Goal: Information Seeking & Learning: Compare options

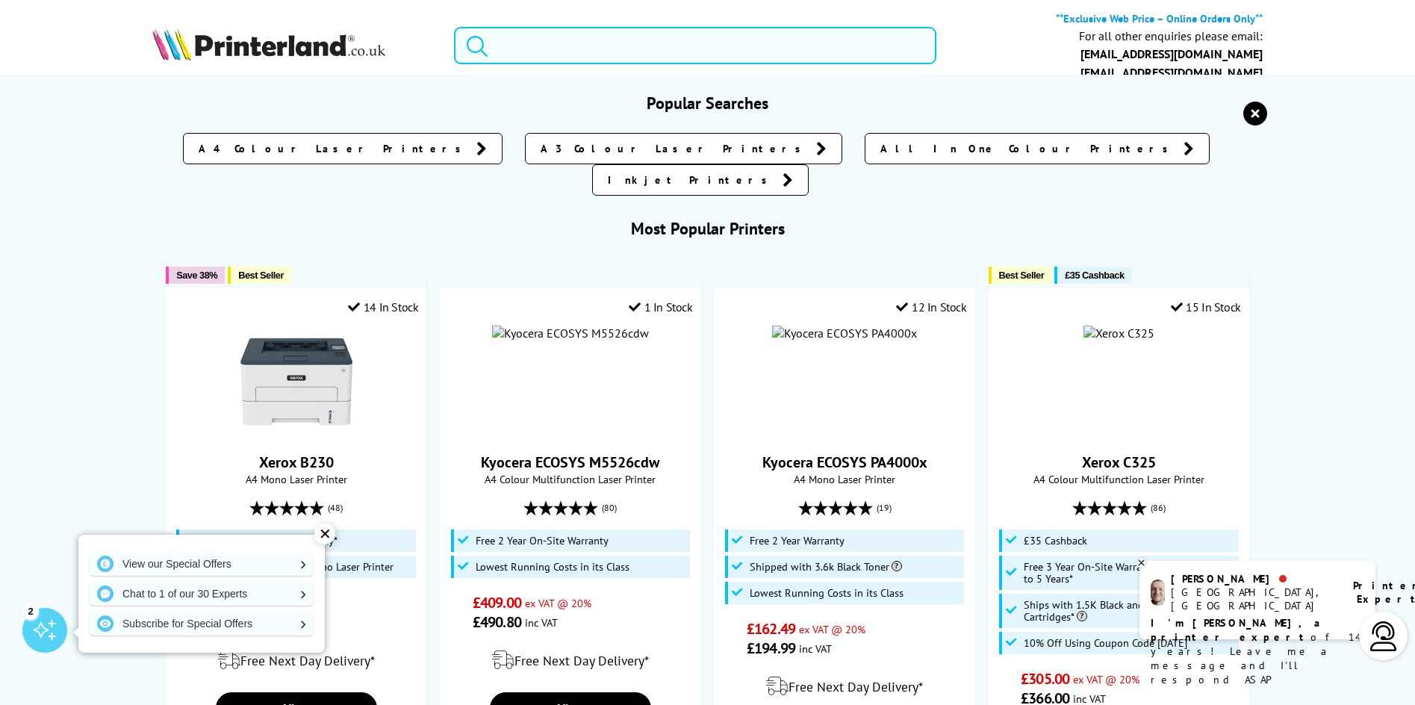
click at [509, 49] on input "search" at bounding box center [695, 45] width 482 height 37
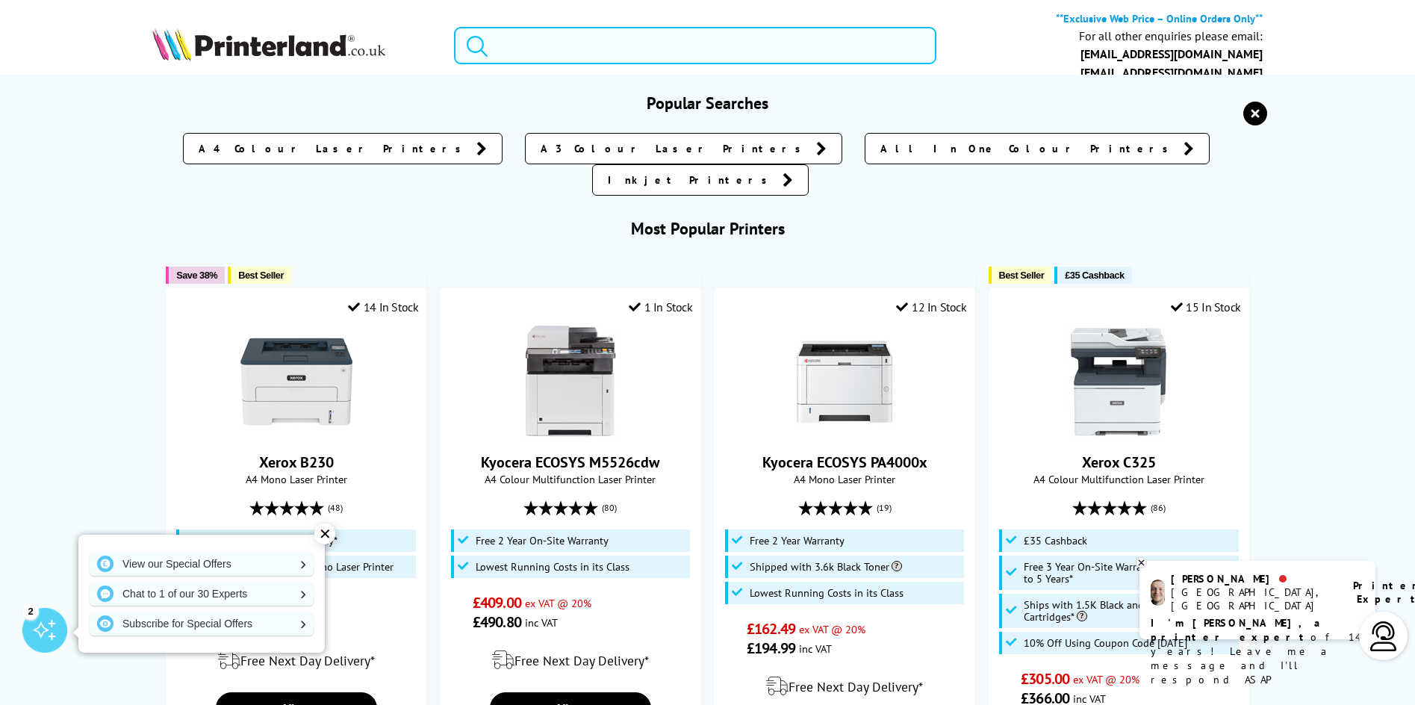
paste input "Expression Photo HD XP-15000"
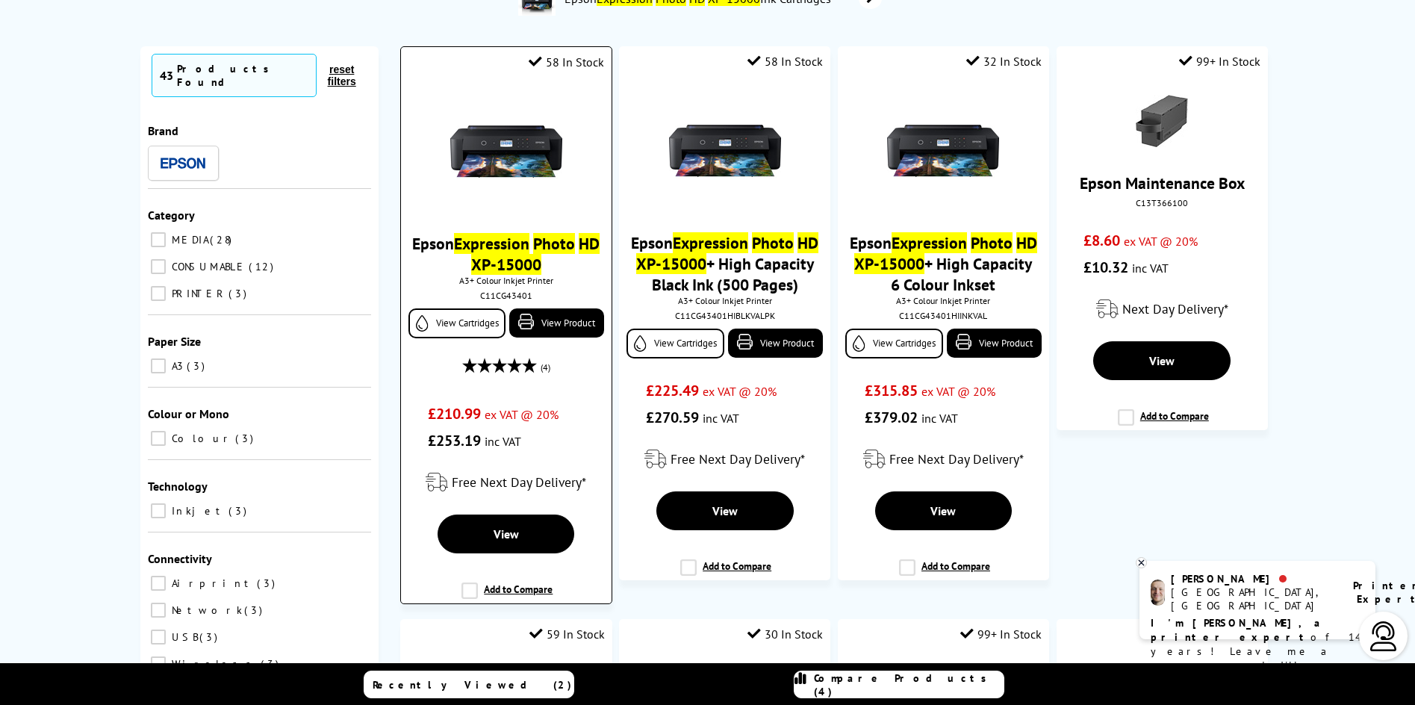
scroll to position [224, 0]
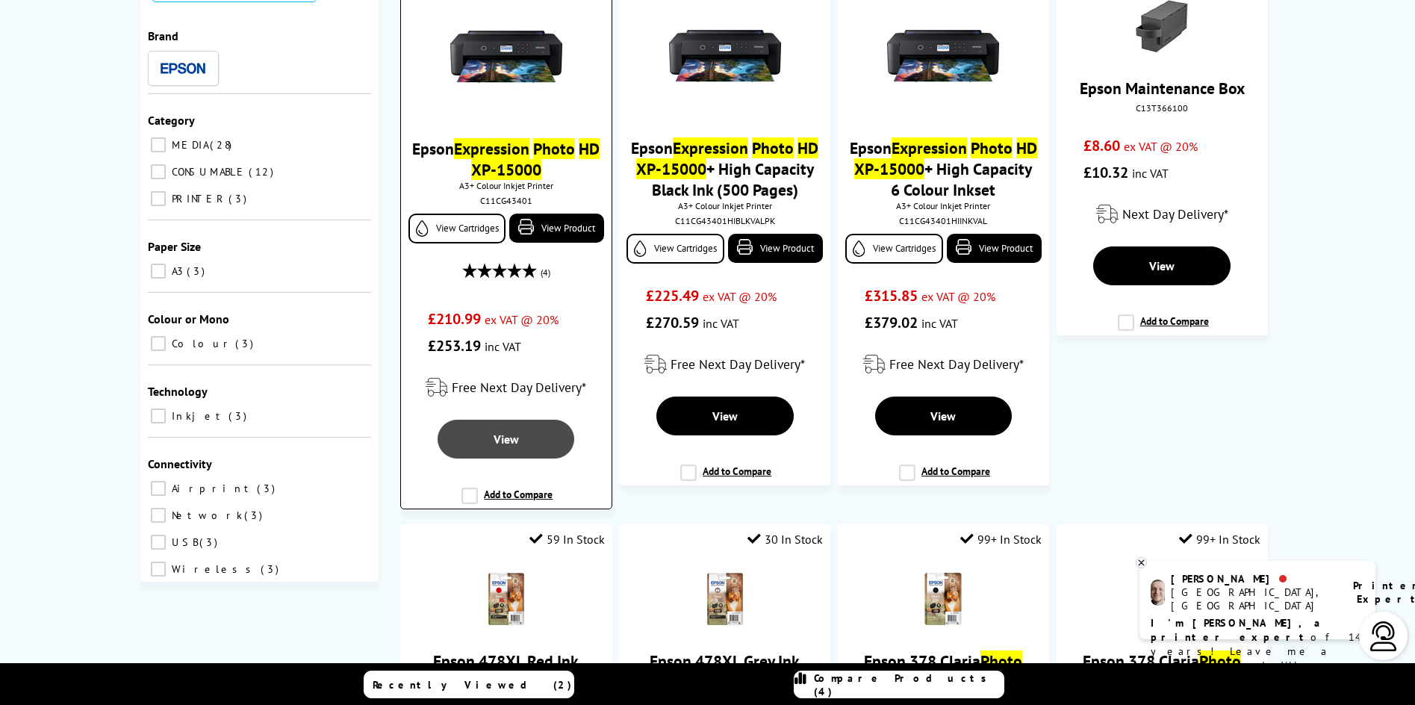
type input "Expression Photo HD XP-15000"
click at [512, 436] on span "View" at bounding box center [506, 439] width 25 height 15
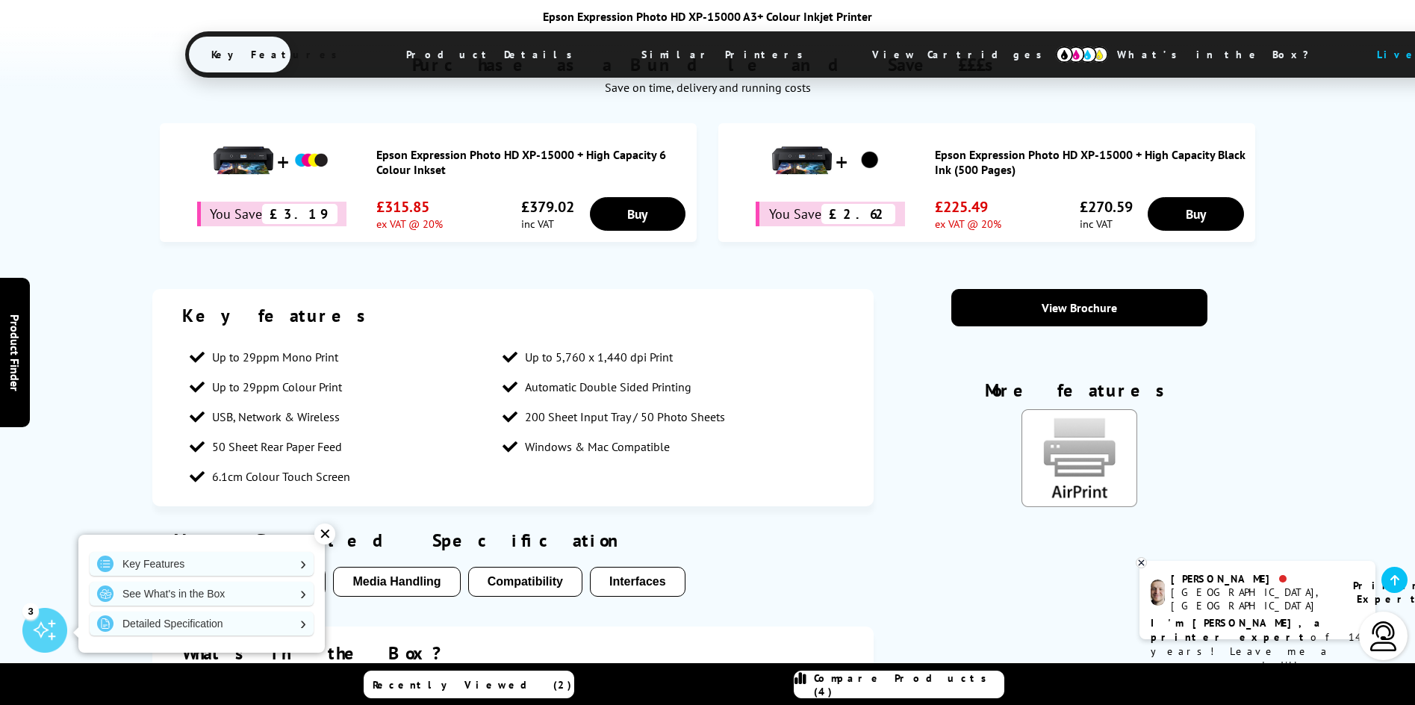
scroll to position [821, 0]
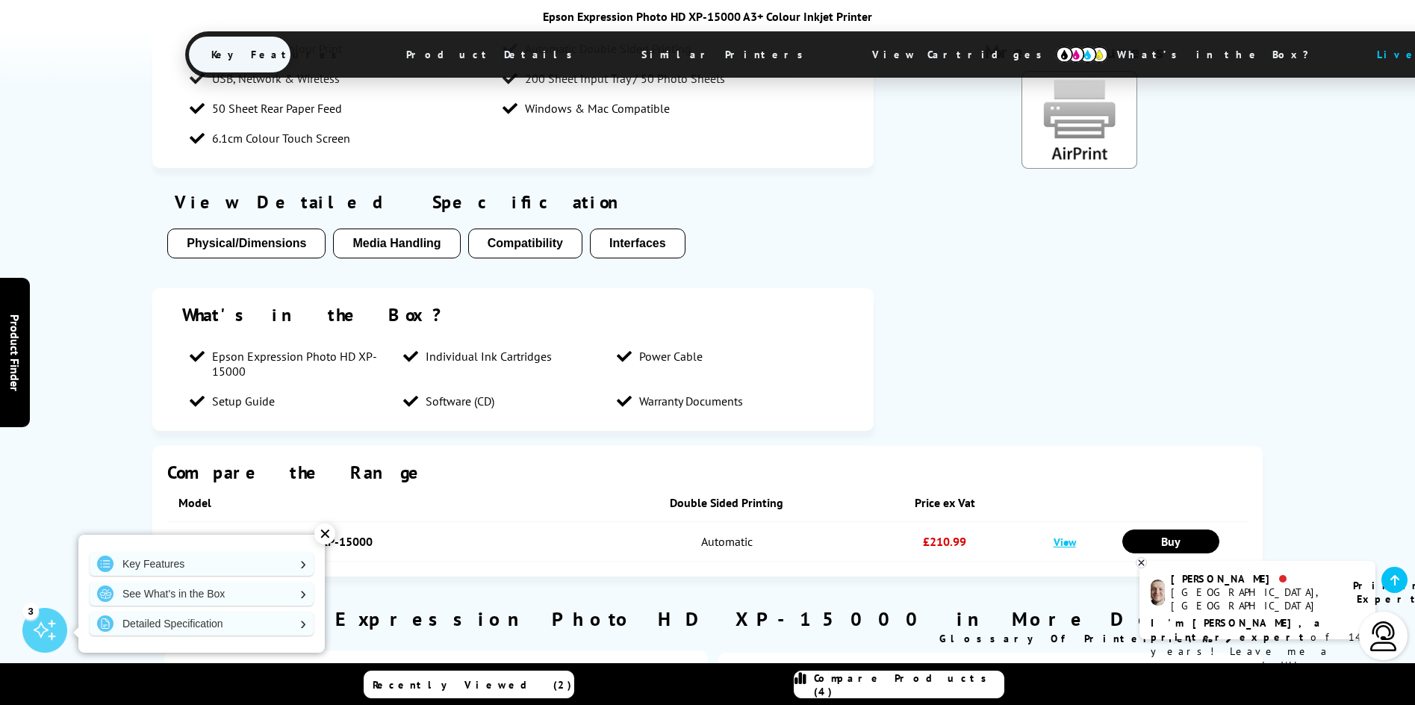
click at [420, 245] on button "Media Handling" at bounding box center [396, 244] width 127 height 30
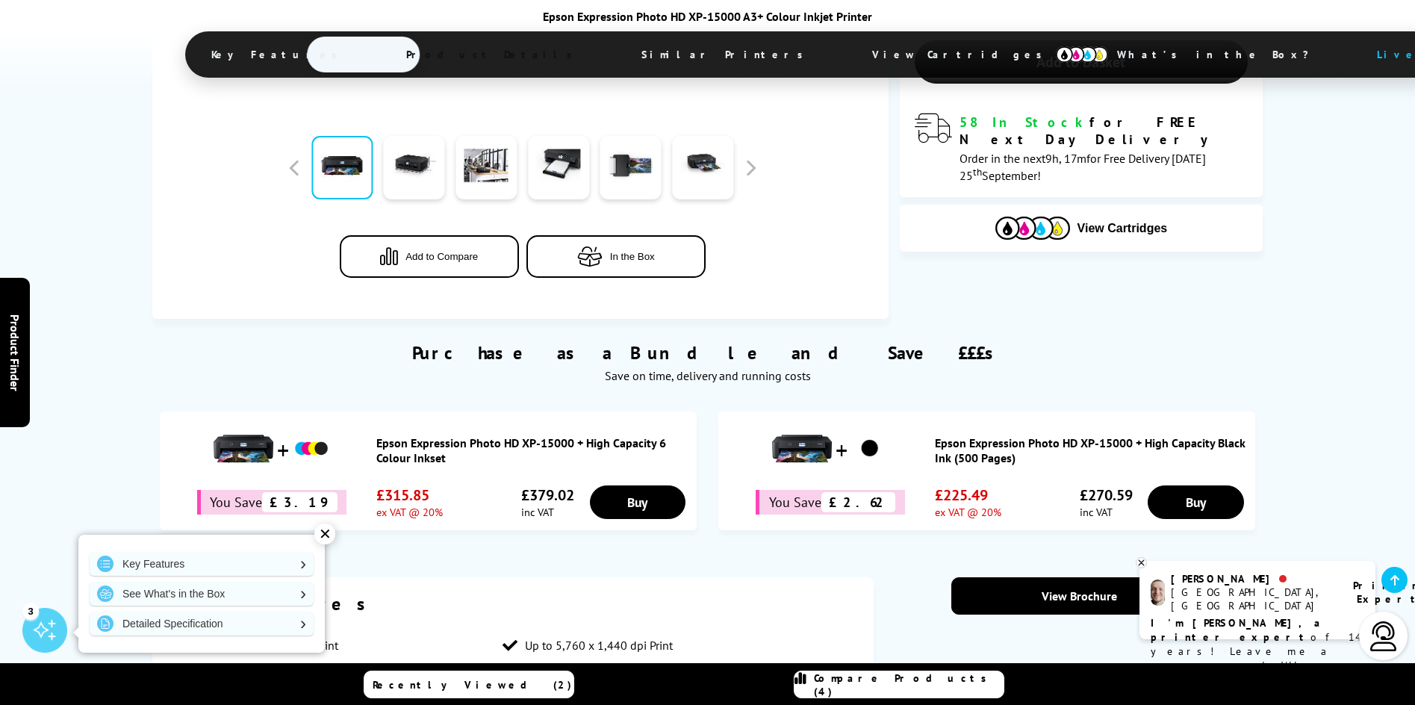
scroll to position [0, 0]
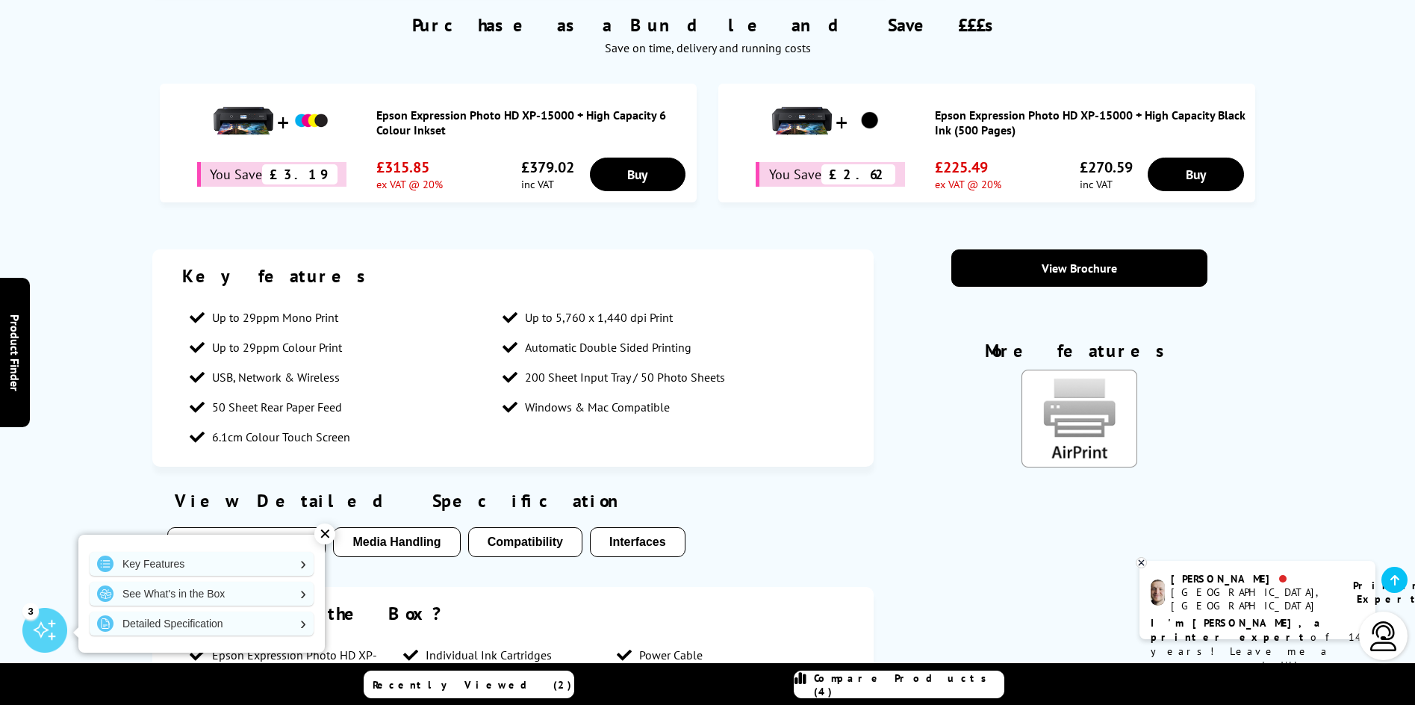
scroll to position [971, 0]
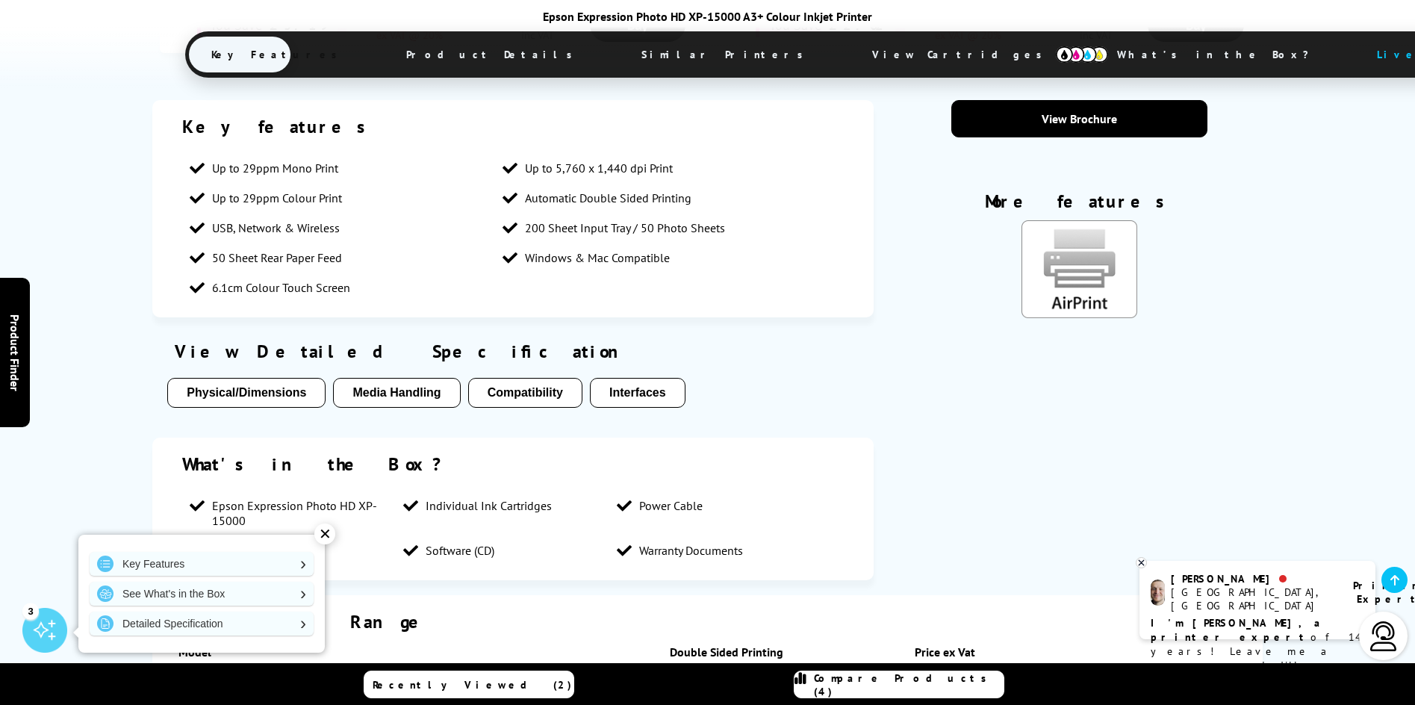
click at [394, 394] on button "Media Handling" at bounding box center [396, 393] width 127 height 30
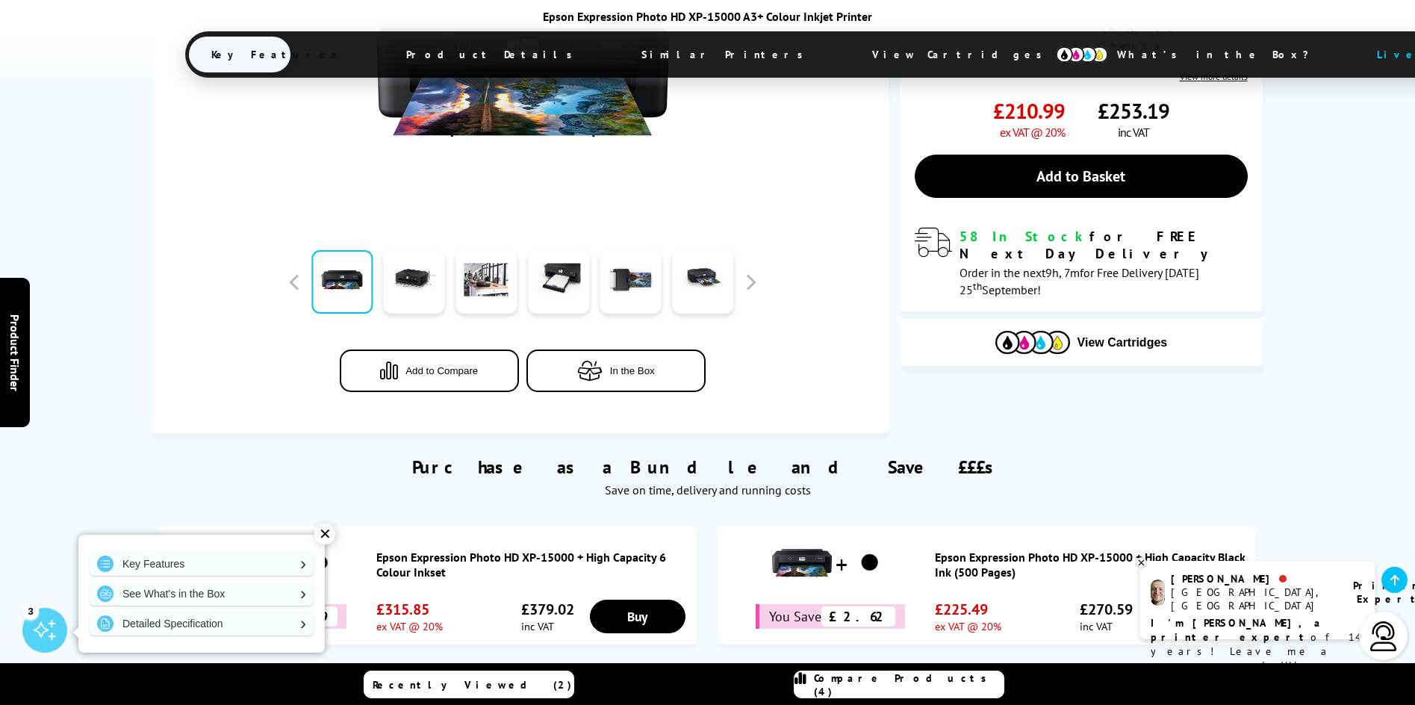
scroll to position [376, 0]
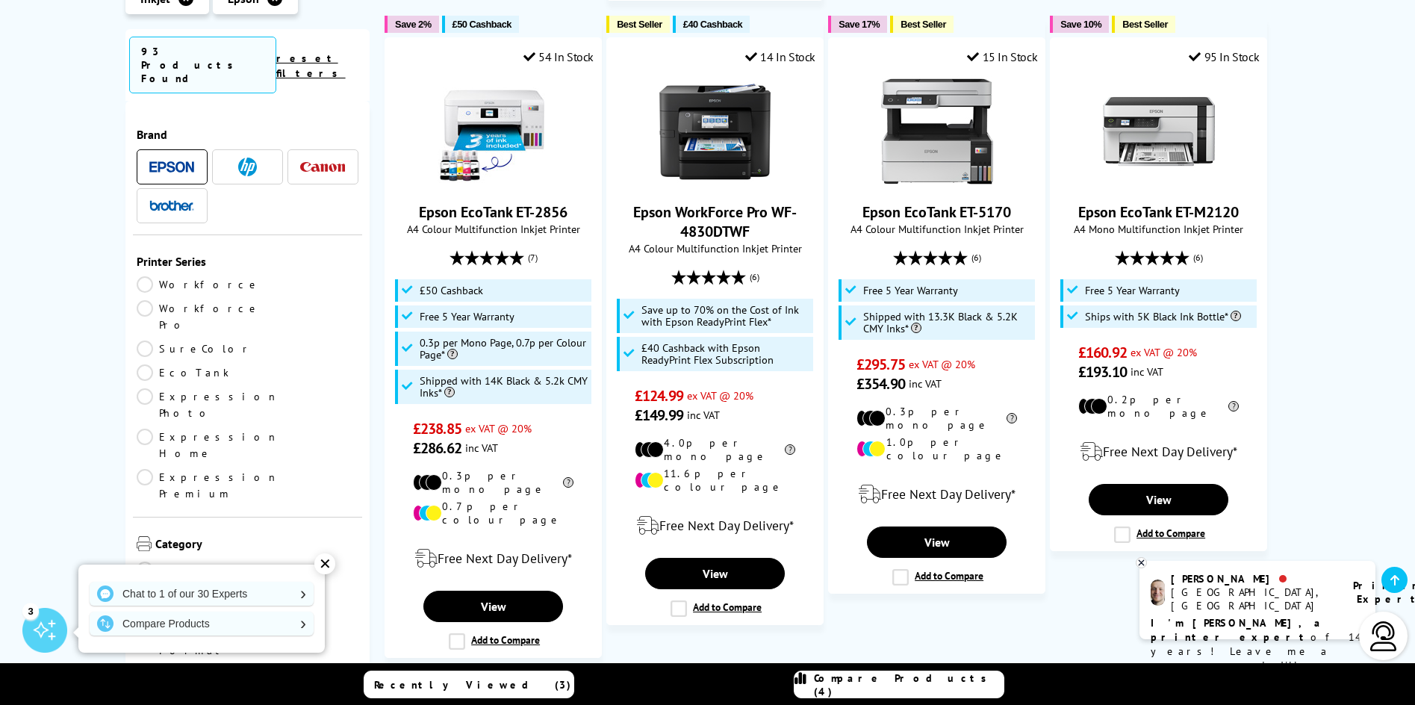
scroll to position [1792, 0]
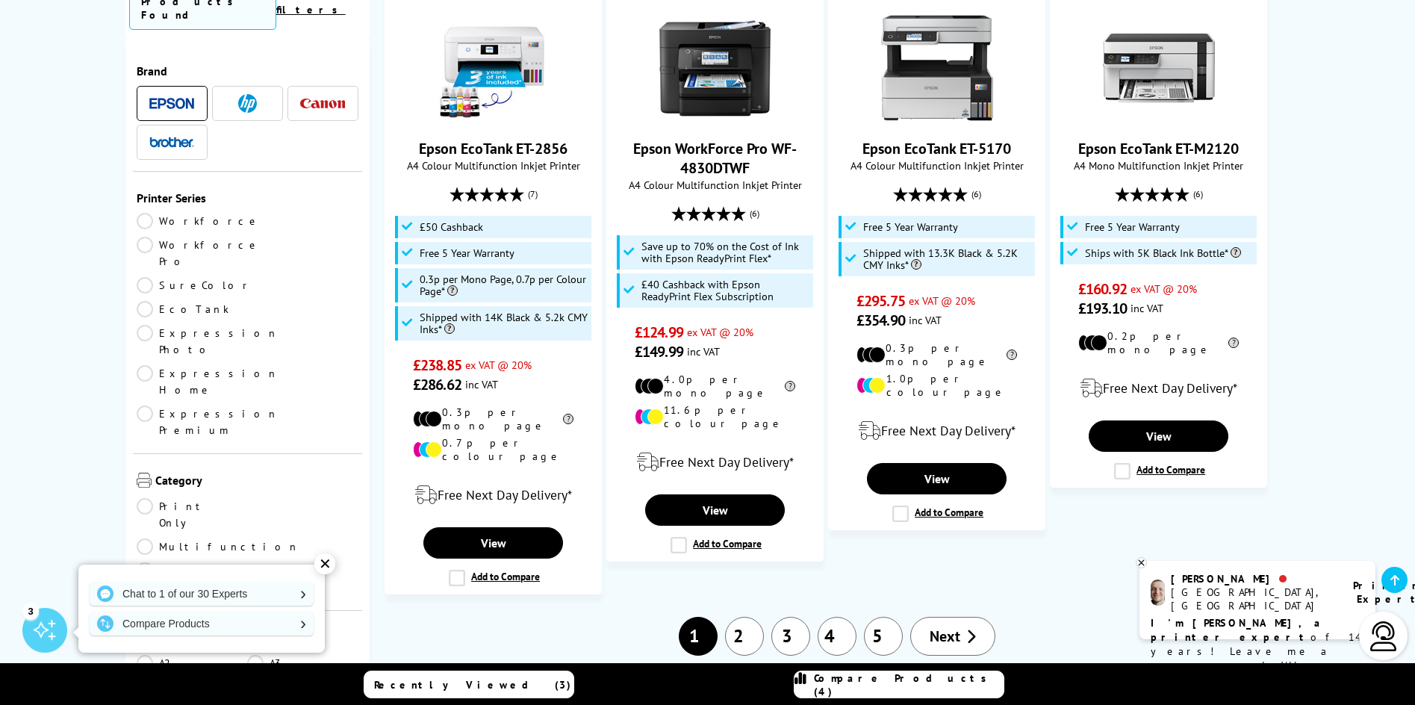
click at [882, 681] on span "Compare Products (4)" at bounding box center [909, 684] width 190 height 27
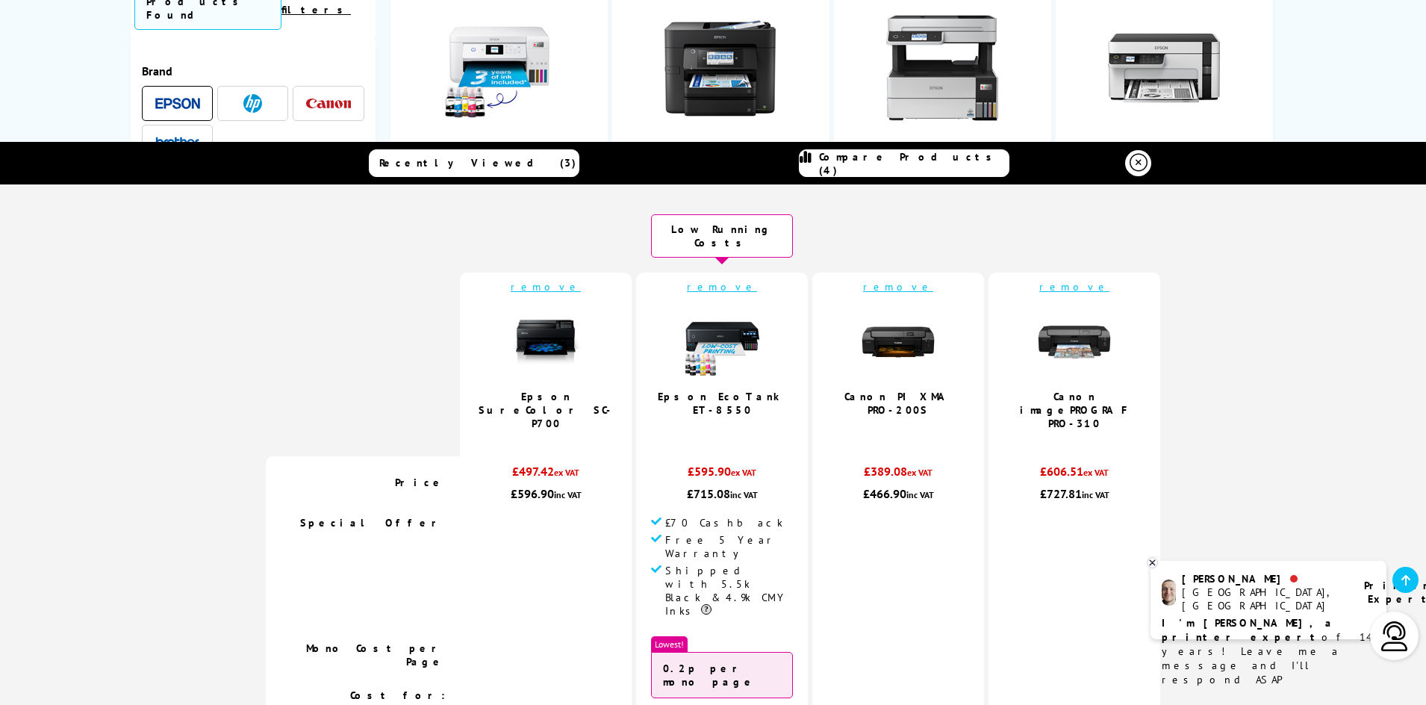
click at [890, 280] on link "remove" at bounding box center [898, 286] width 70 height 13
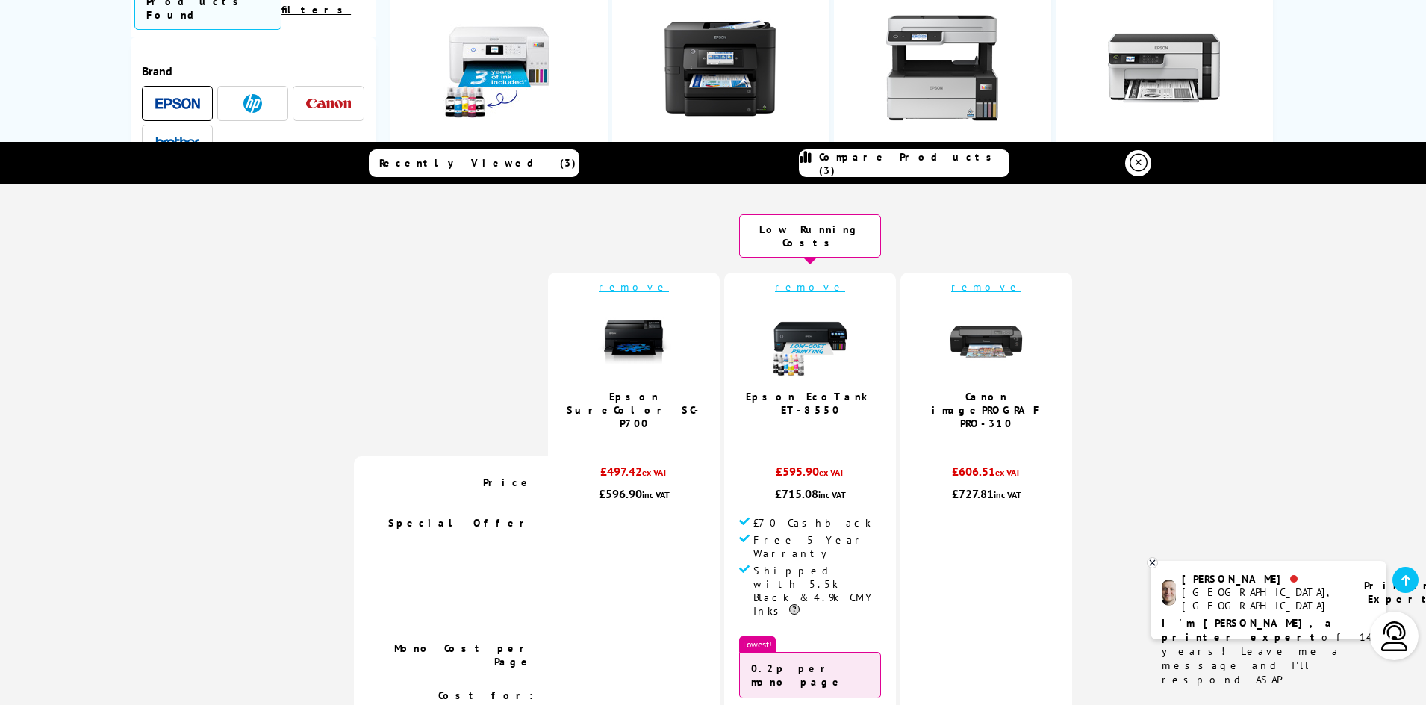
click at [983, 280] on link "remove" at bounding box center [986, 286] width 70 height 13
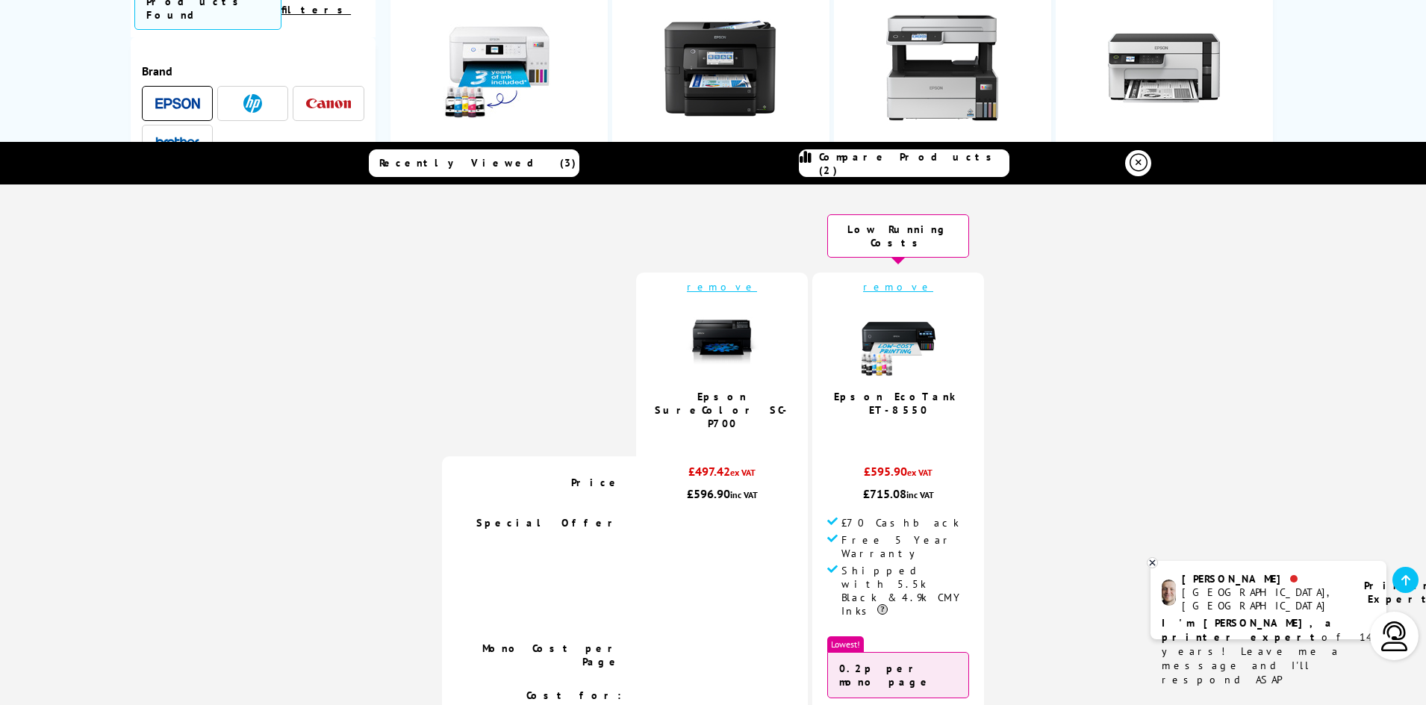
click at [713, 280] on link "remove" at bounding box center [722, 286] width 70 height 13
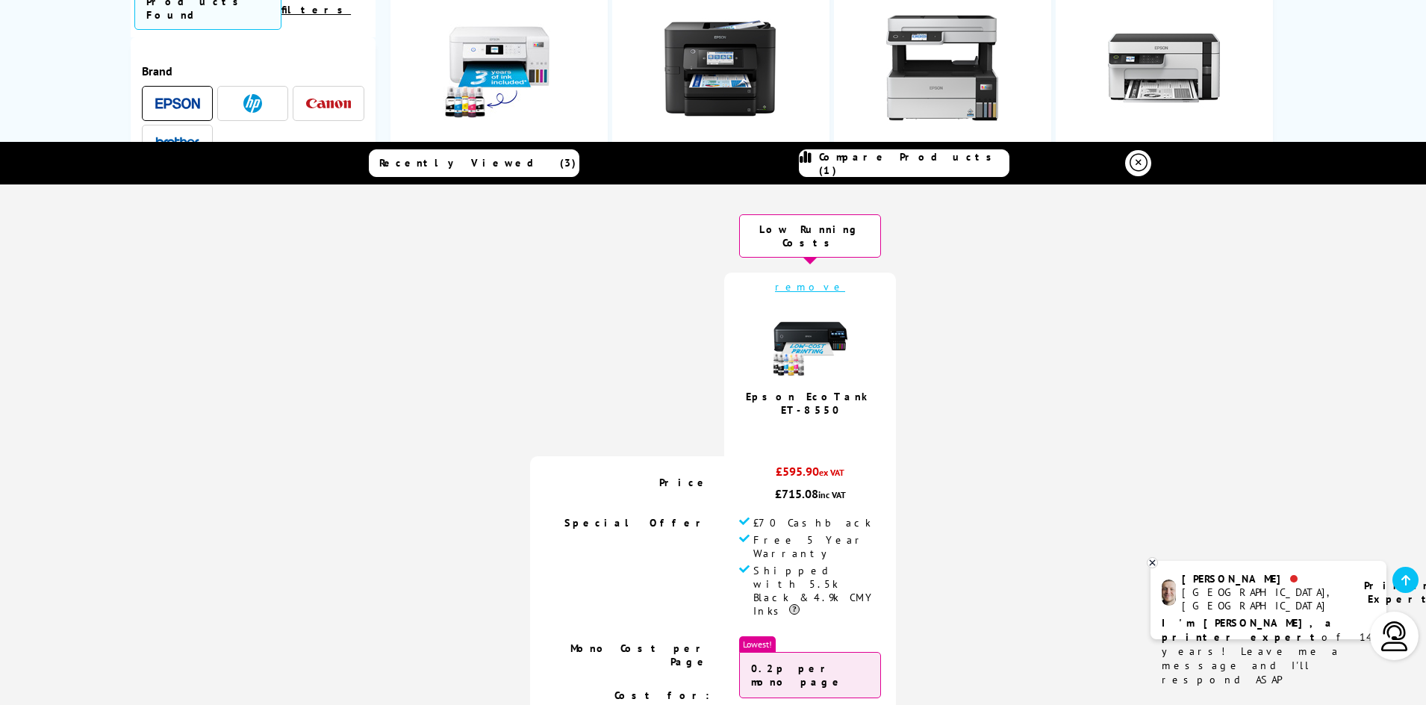
click at [1131, 162] on icon at bounding box center [1139, 163] width 18 height 18
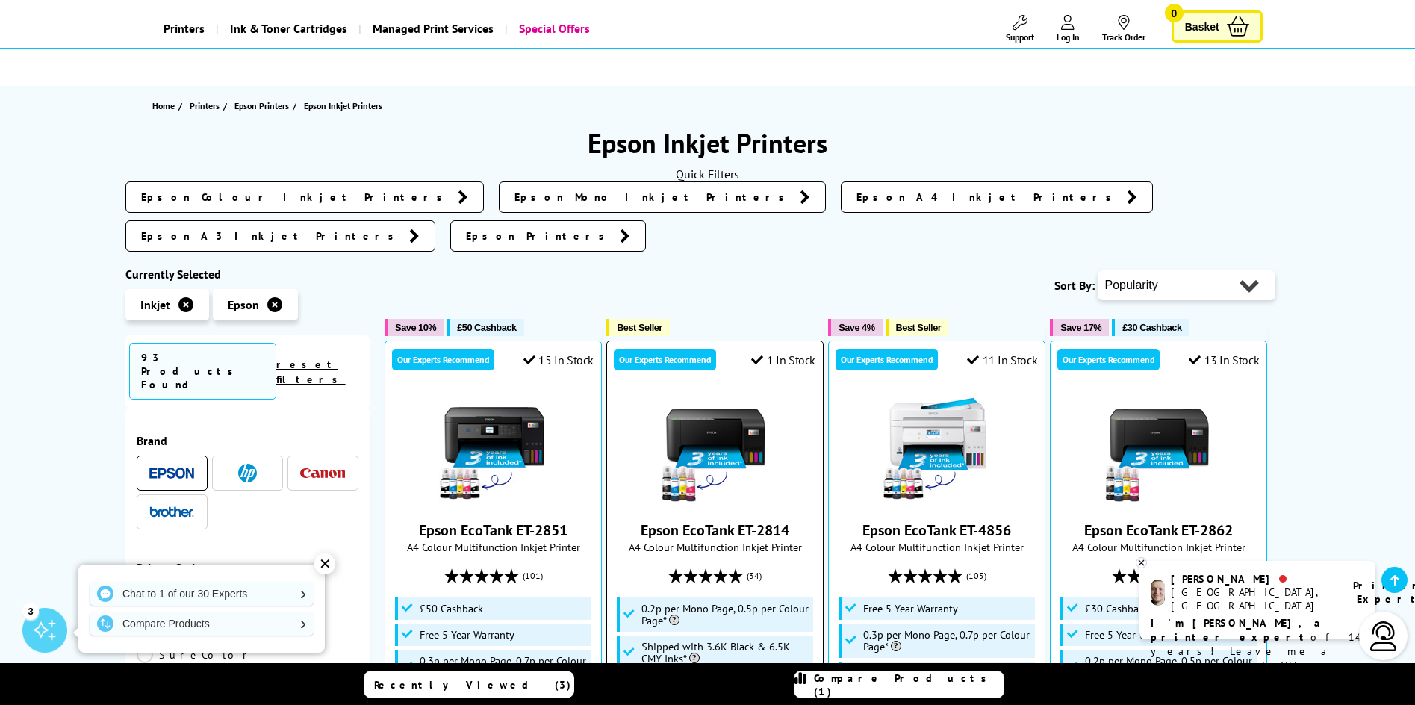
scroll to position [0, 0]
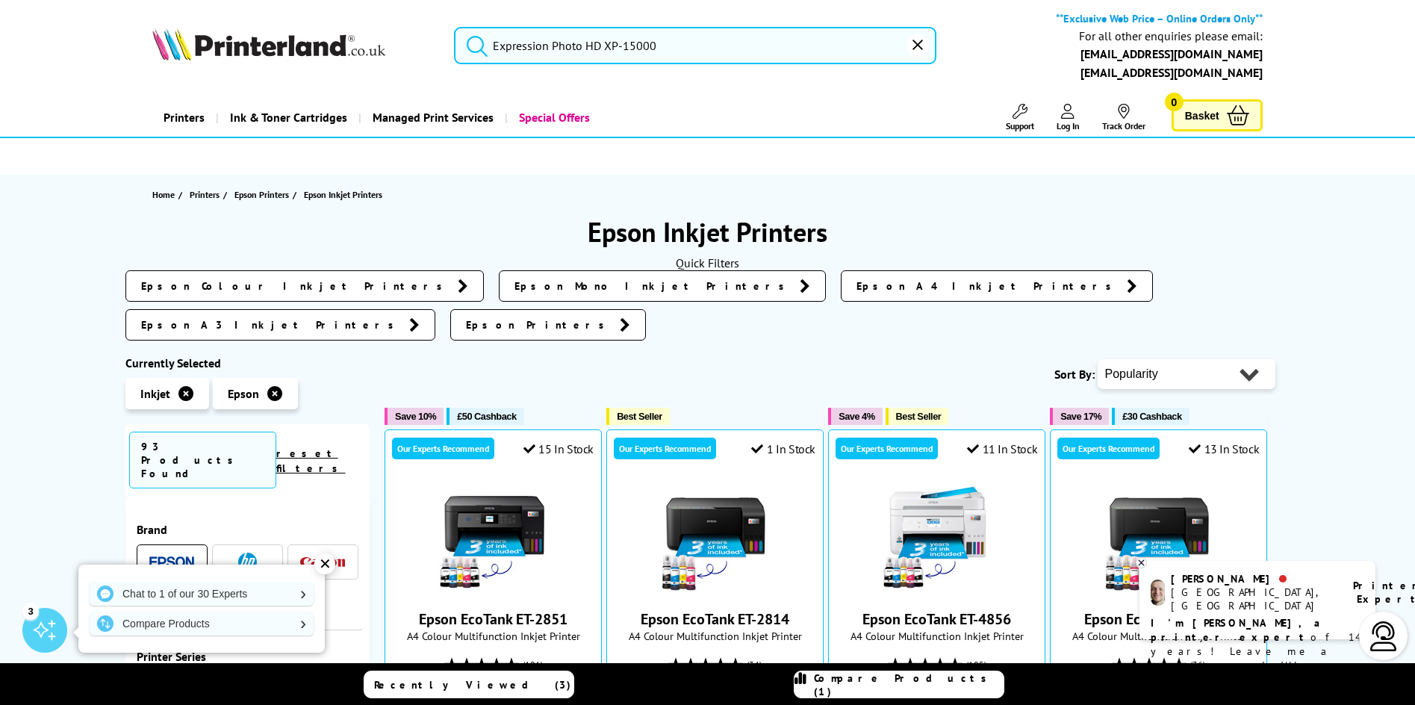
click at [497, 46] on input "Expression Photo HD XP-15000" at bounding box center [695, 45] width 482 height 37
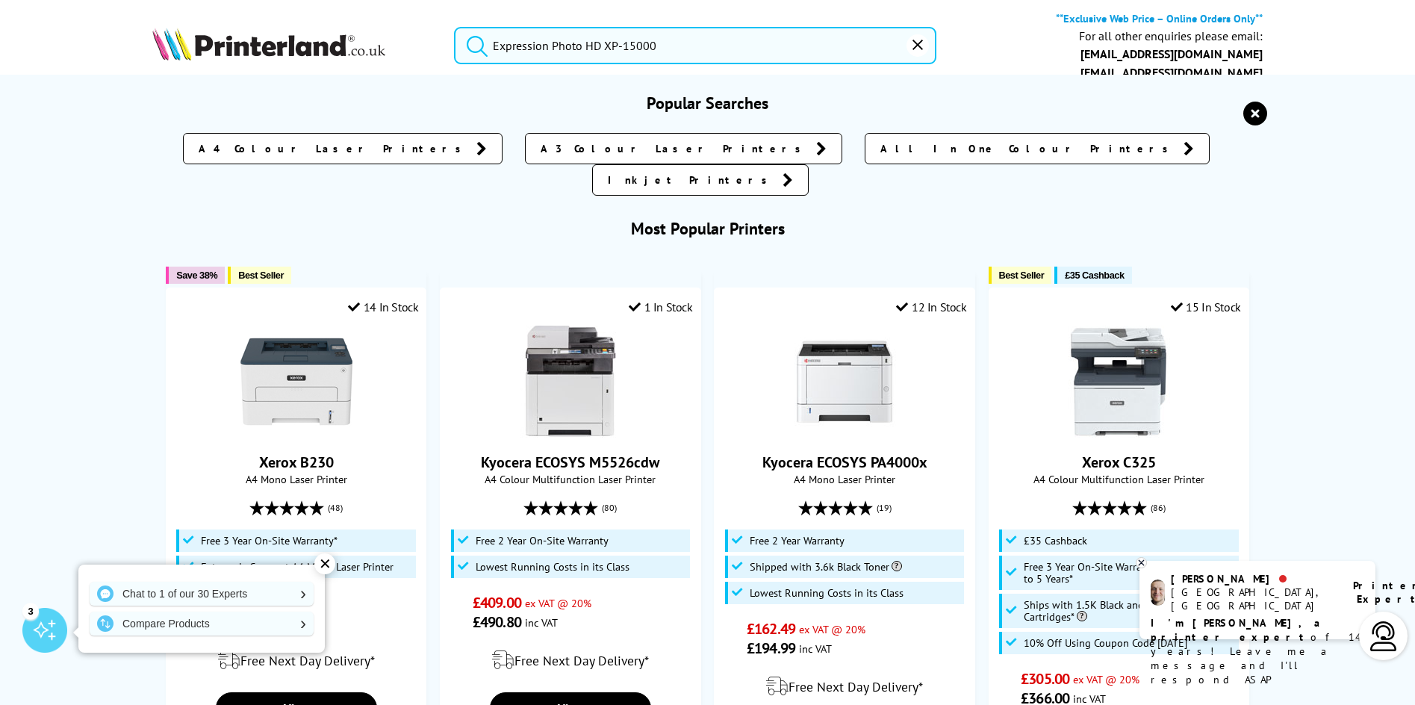
paste input "Expression Photo HD XP-15000"
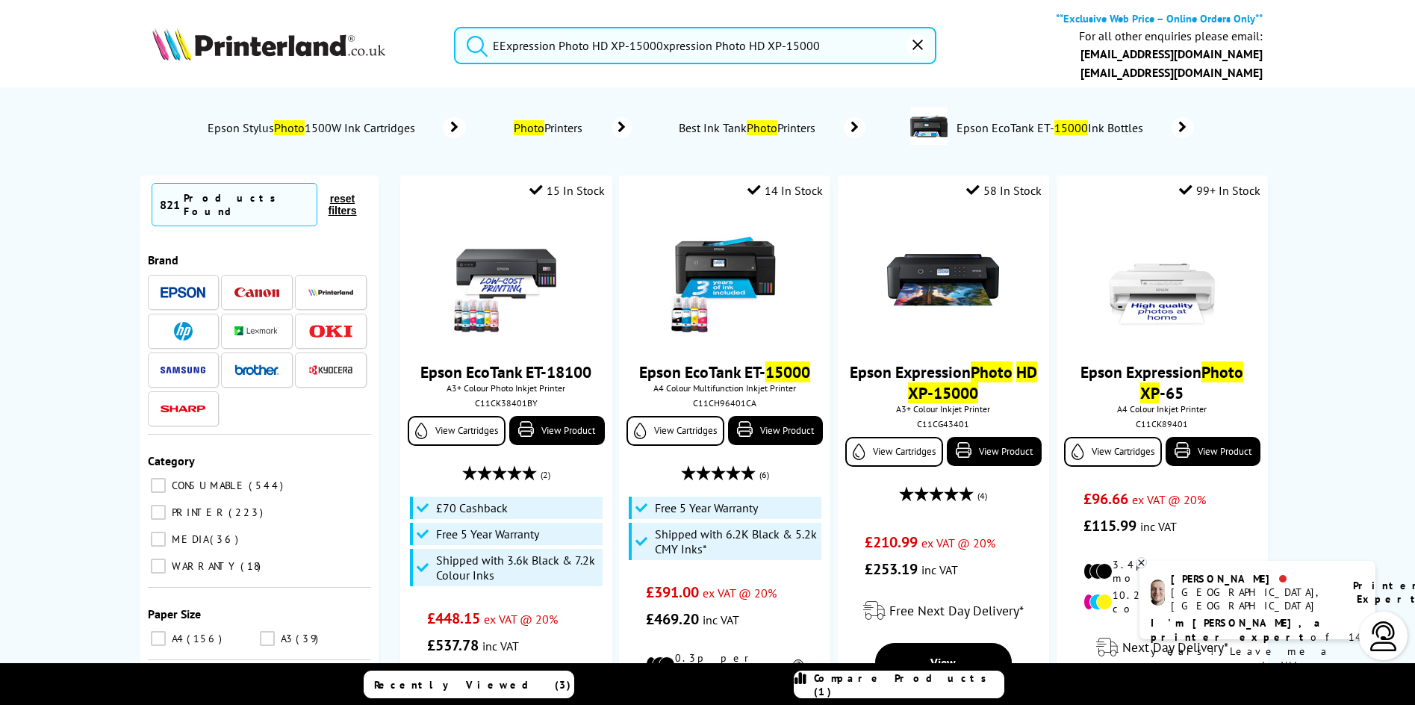
click at [497, 52] on input "EExpression Photo HD XP-15000xpression Photo HD XP-15000" at bounding box center [695, 45] width 482 height 37
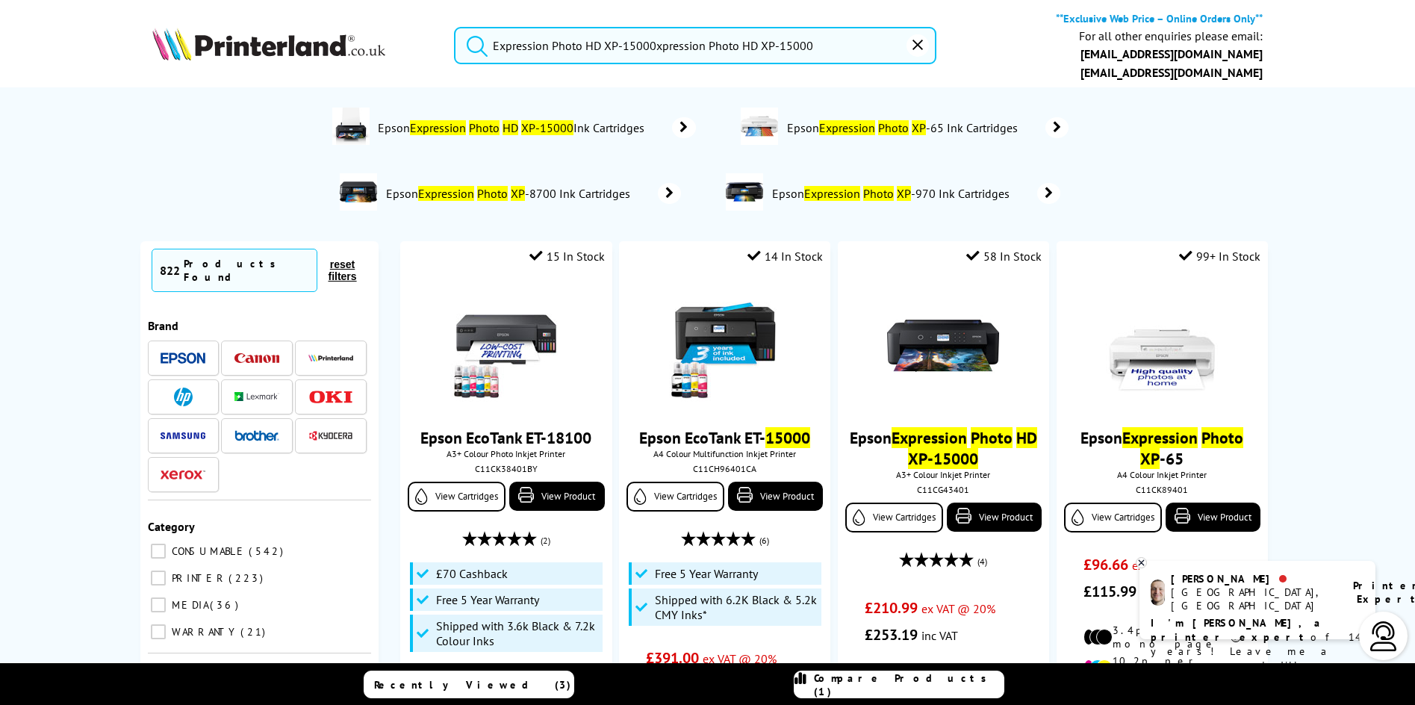
type input "Expression Photo HD XP-15000xpression Photo HD XP-15000"
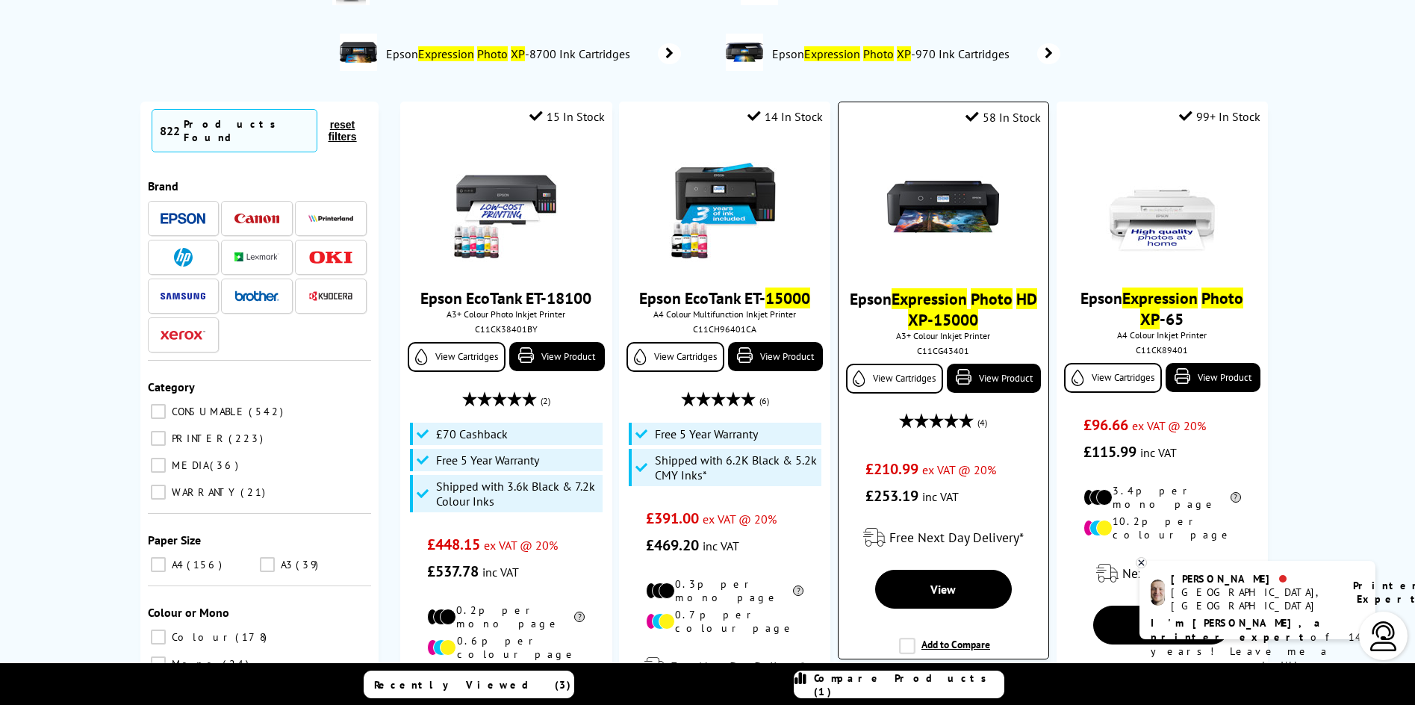
scroll to position [149, 0]
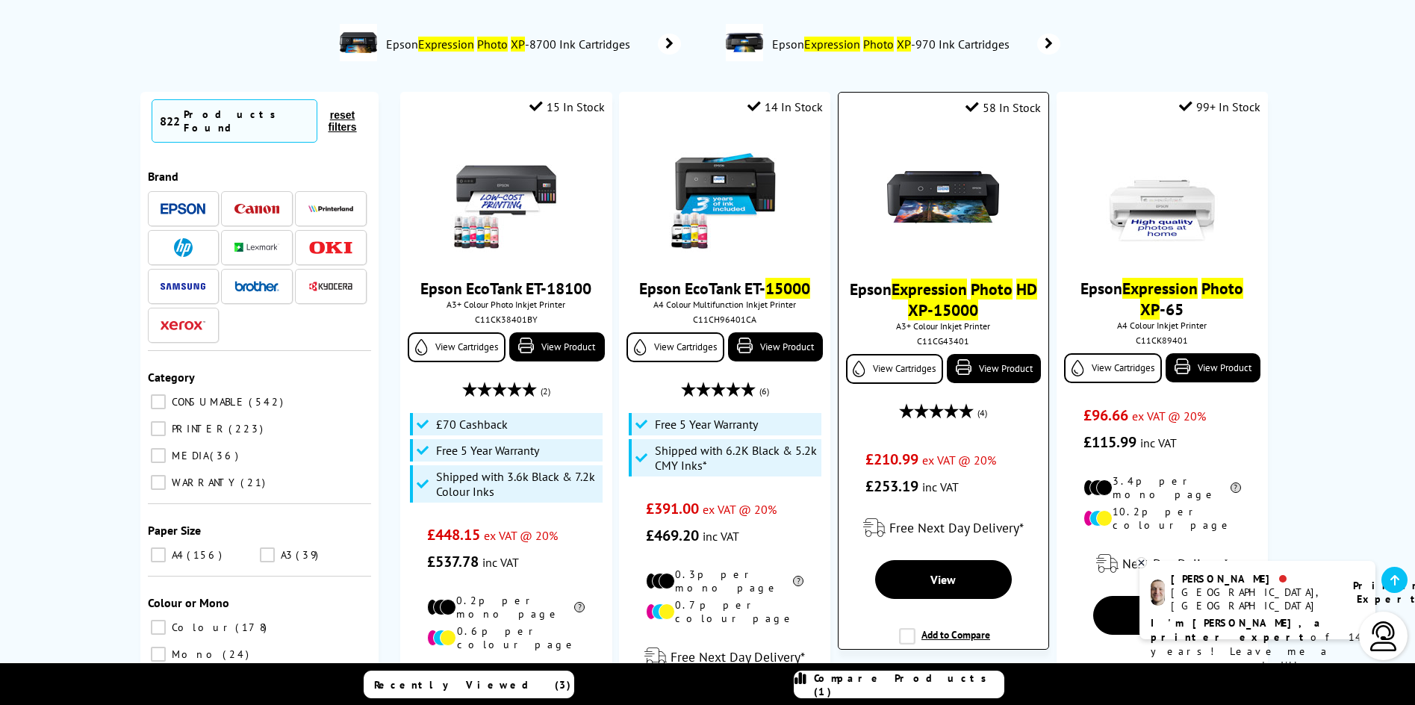
click at [901, 635] on label "Add to Compare" at bounding box center [944, 642] width 91 height 28
click at [0, 0] on input "Add to Compare" at bounding box center [0, 0] width 0 height 0
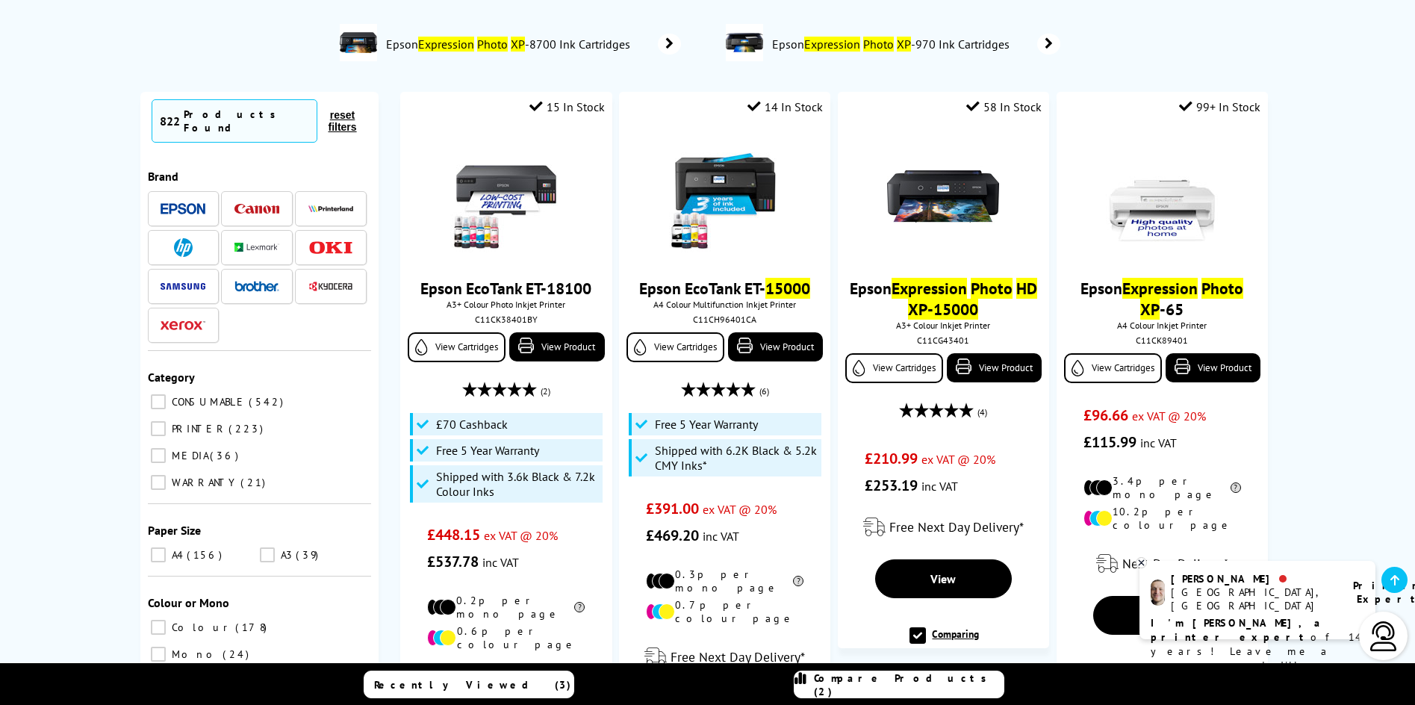
click at [902, 685] on span "Compare Products (2)" at bounding box center [909, 684] width 190 height 27
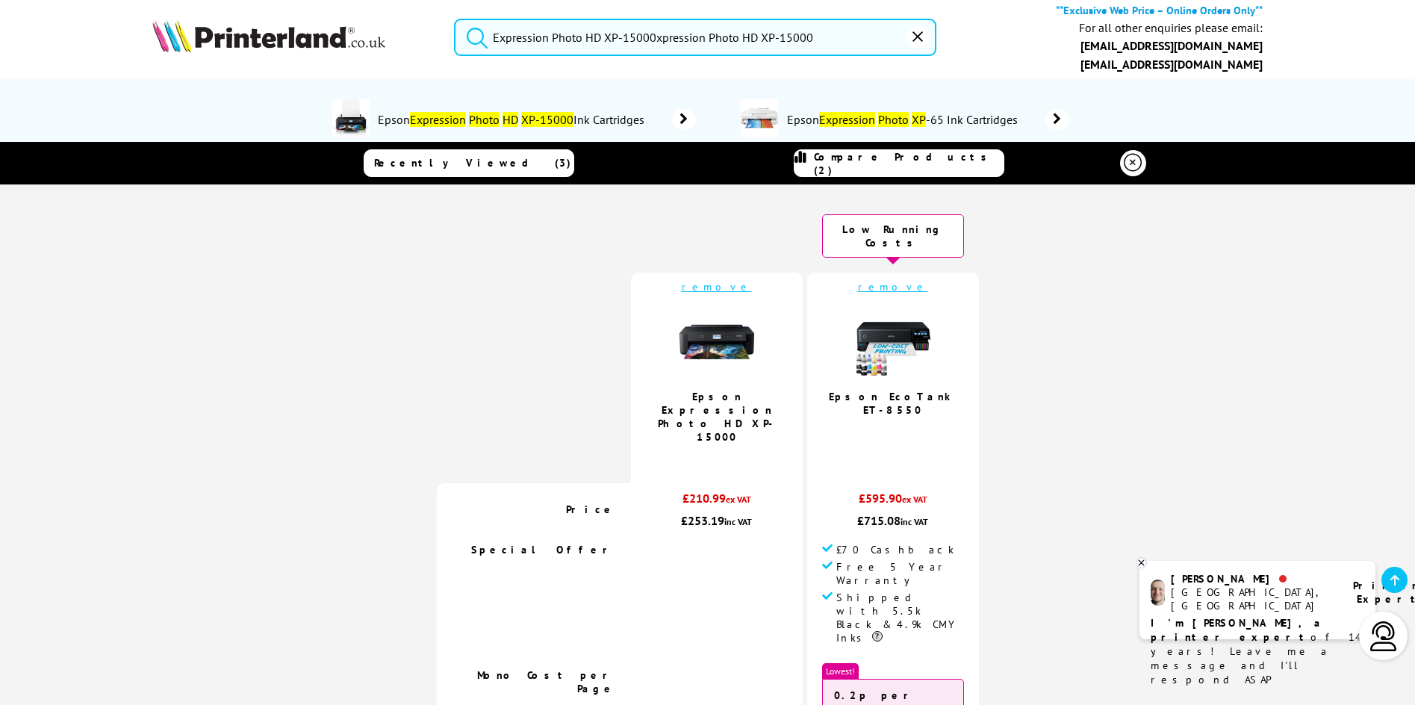
scroll to position [0, 0]
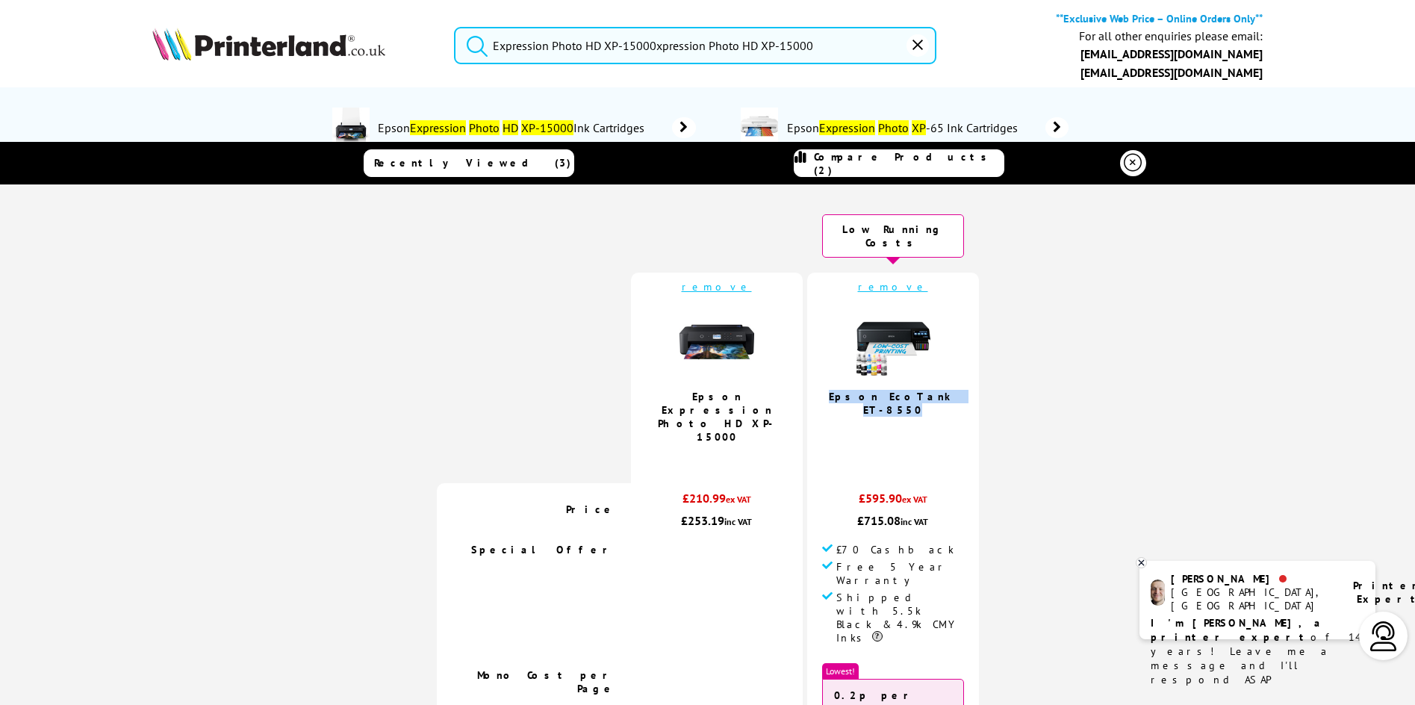
drag, startPoint x: 833, startPoint y: 386, endPoint x: 938, endPoint y: 389, distance: 105.3
click at [938, 389] on td "remove Epson EcoTank ET-8550 4.4 / 5" at bounding box center [893, 378] width 172 height 211
copy link "Epson EcoTank ET-8550"
